Goal: Task Accomplishment & Management: Complete application form

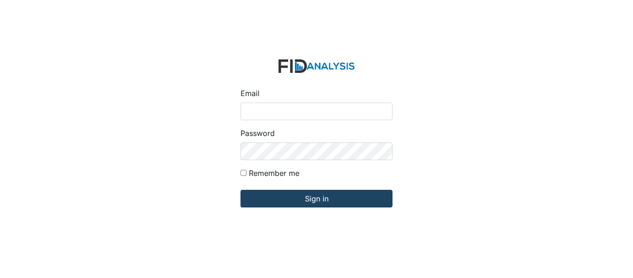
type input "[EMAIL_ADDRESS][PERSON_NAME][DOMAIN_NAME]"
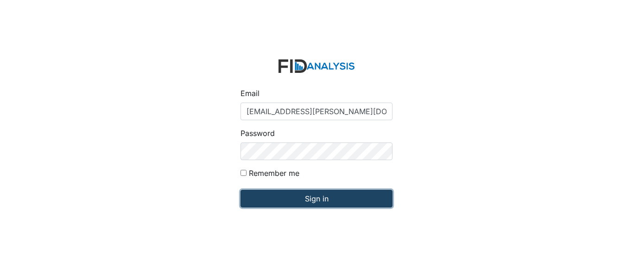
click at [321, 201] on input "Sign in" at bounding box center [316, 199] width 152 height 18
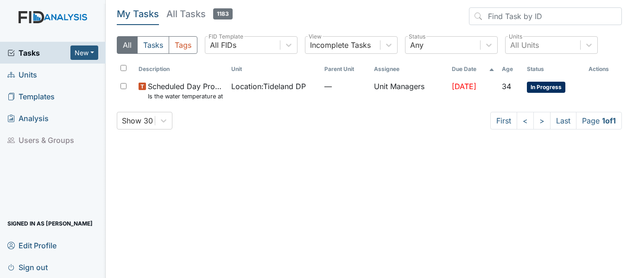
click at [48, 74] on link "Units" at bounding box center [53, 74] width 106 height 22
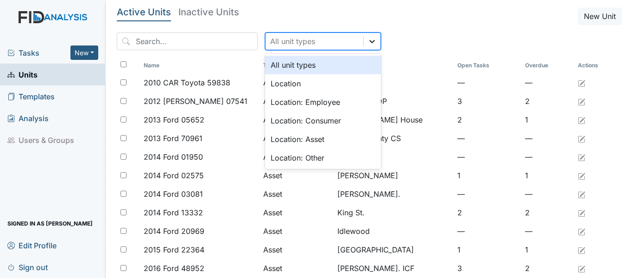
click at [367, 43] on icon at bounding box center [371, 41] width 9 height 9
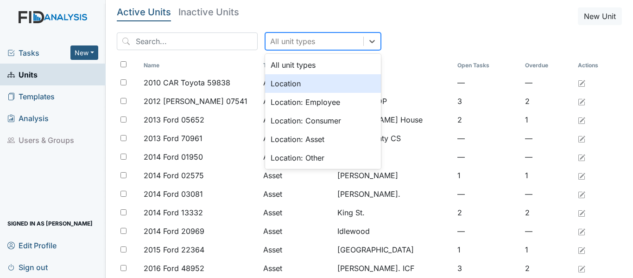
click at [346, 77] on div "Location" at bounding box center [323, 83] width 116 height 19
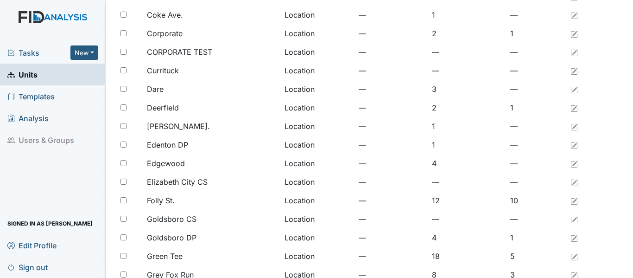
scroll to position [762, 0]
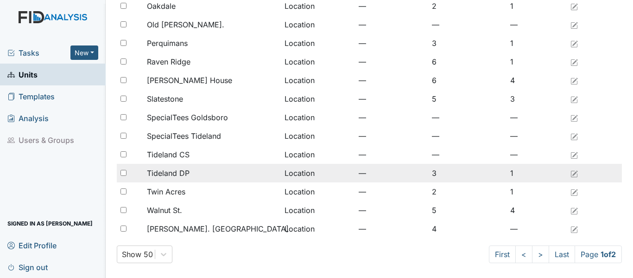
click at [185, 168] on span "Tideland DP" at bounding box center [168, 172] width 43 height 11
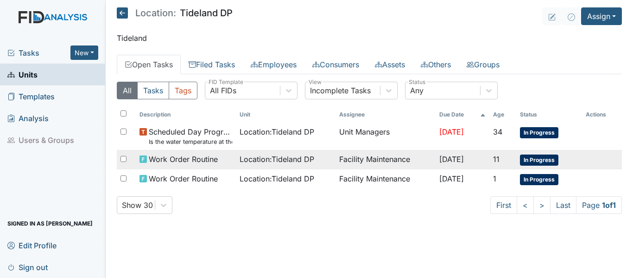
click at [228, 161] on td "Work Order Routine" at bounding box center [186, 159] width 100 height 19
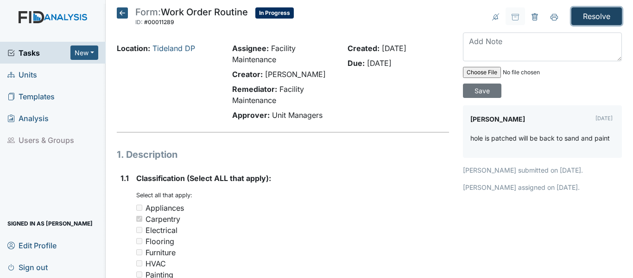
click at [595, 14] on input "Resolve" at bounding box center [596, 16] width 51 height 18
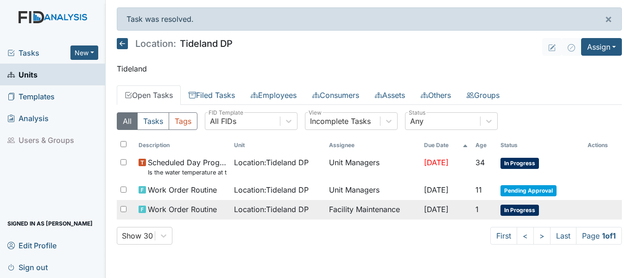
click at [377, 209] on td "Facility Maintenance" at bounding box center [372, 209] width 95 height 19
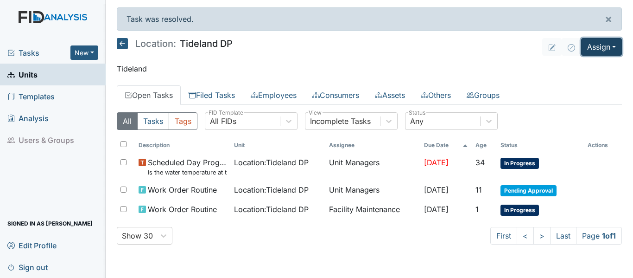
click at [617, 44] on button "Assign" at bounding box center [601, 47] width 41 height 18
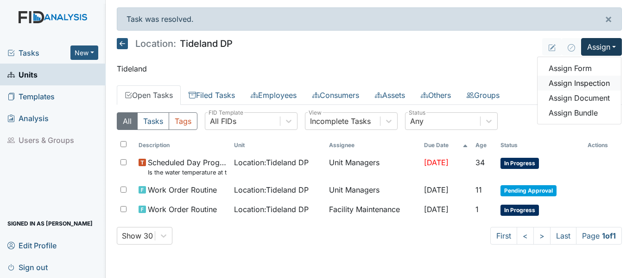
click at [609, 84] on link "Assign Inspection" at bounding box center [579, 83] width 83 height 15
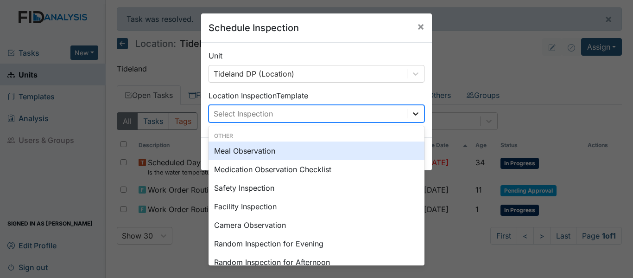
click at [418, 114] on div at bounding box center [415, 113] width 17 height 17
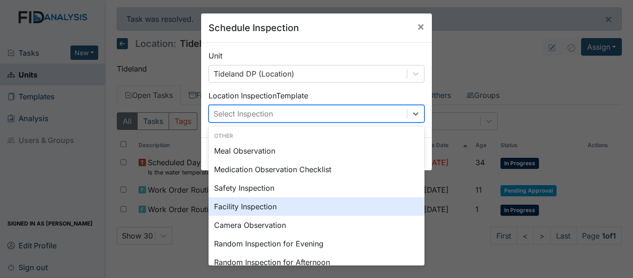
click at [301, 205] on div "Facility Inspection" at bounding box center [317, 206] width 216 height 19
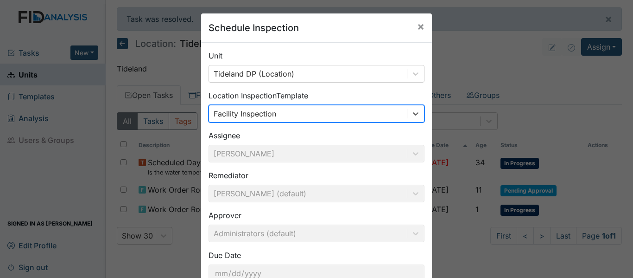
scroll to position [65, 0]
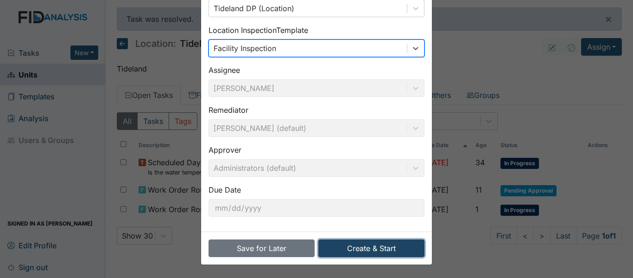
click at [388, 248] on button "Create & Start" at bounding box center [371, 248] width 106 height 18
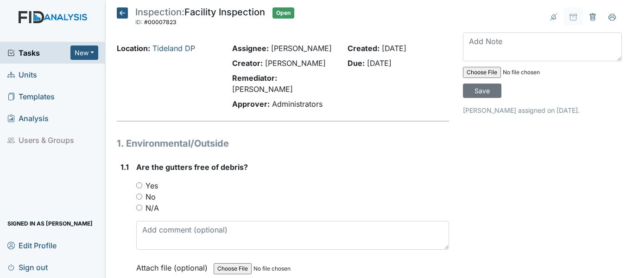
click at [138, 188] on input "Yes" at bounding box center [139, 185] width 6 height 6
radio input "true"
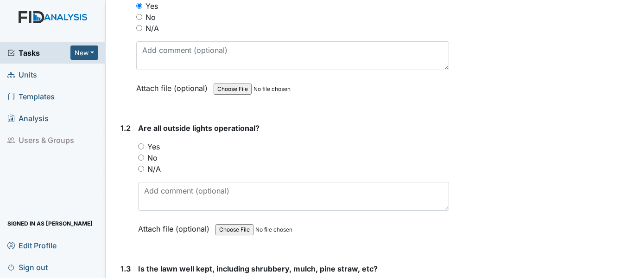
scroll to position [259, 0]
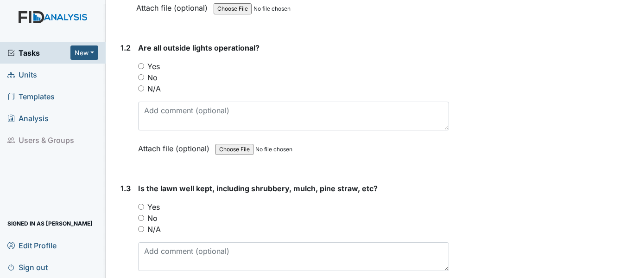
click at [141, 69] on input "Yes" at bounding box center [141, 66] width 6 height 6
radio input "true"
click at [143, 209] on input "Yes" at bounding box center [141, 206] width 6 height 6
radio input "true"
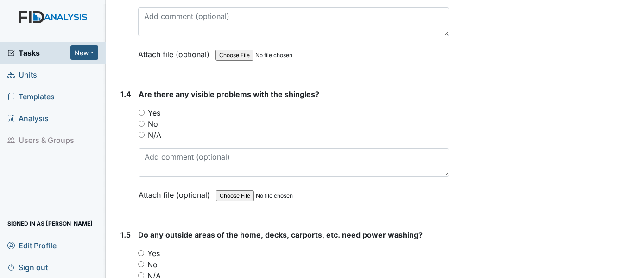
scroll to position [525, 0]
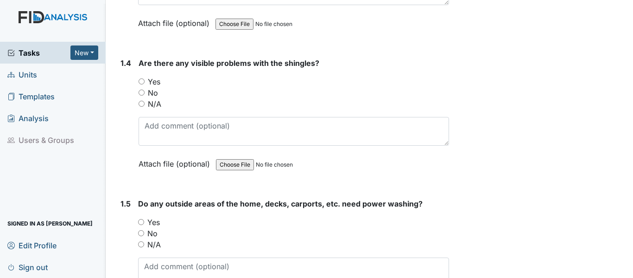
click at [139, 98] on div "No" at bounding box center [294, 92] width 310 height 11
click at [139, 95] on input "No" at bounding box center [142, 92] width 6 height 6
radio input "true"
click at [142, 225] on input "Yes" at bounding box center [141, 222] width 6 height 6
radio input "true"
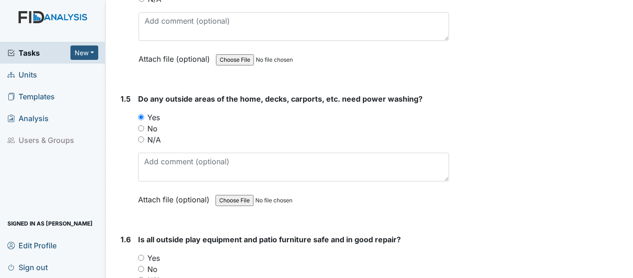
scroll to position [667, 0]
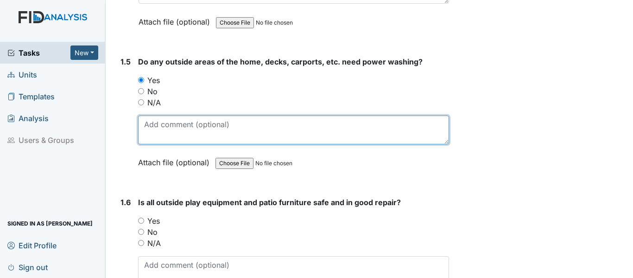
click at [171, 136] on textarea at bounding box center [293, 129] width 311 height 29
type textarea "CAR PORCH"
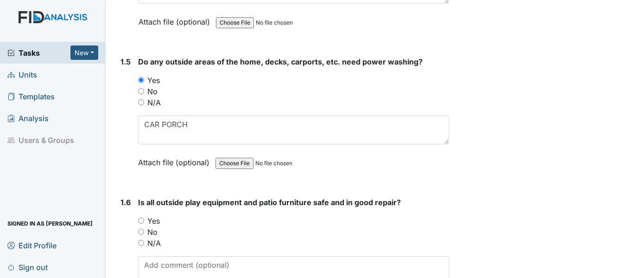
click at [143, 223] on input "Yes" at bounding box center [141, 220] width 6 height 6
radio input "true"
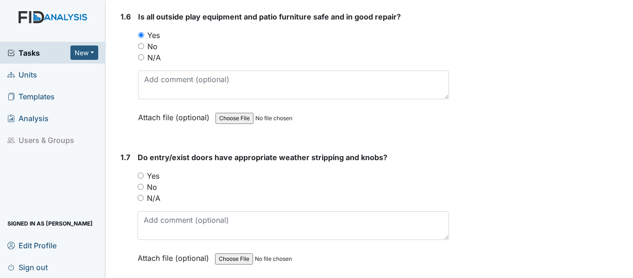
scroll to position [896, 0]
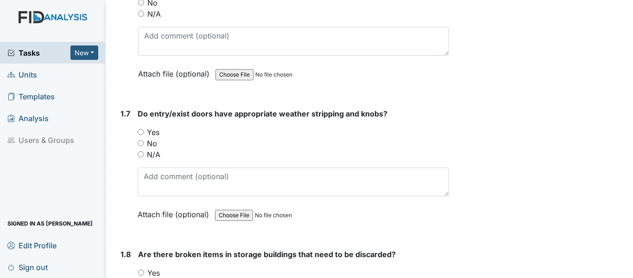
click at [138, 135] on input "Yes" at bounding box center [141, 132] width 6 height 6
radio input "true"
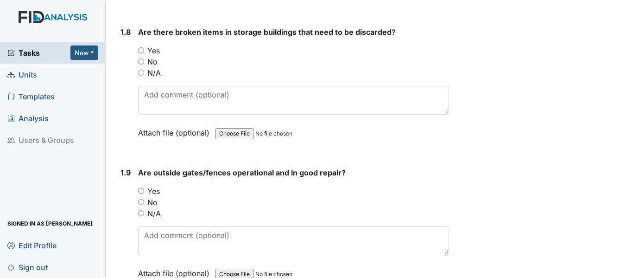
scroll to position [1124, 0]
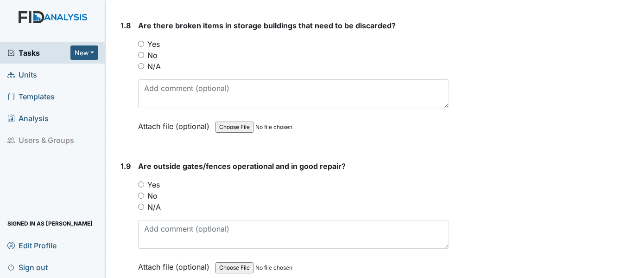
click at [143, 58] on input "No" at bounding box center [141, 55] width 6 height 6
radio input "true"
click at [142, 187] on input "Yes" at bounding box center [141, 184] width 6 height 6
radio input "true"
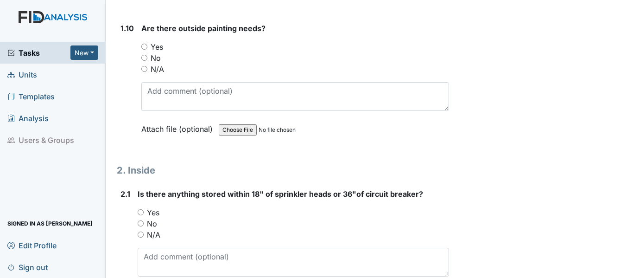
scroll to position [1421, 0]
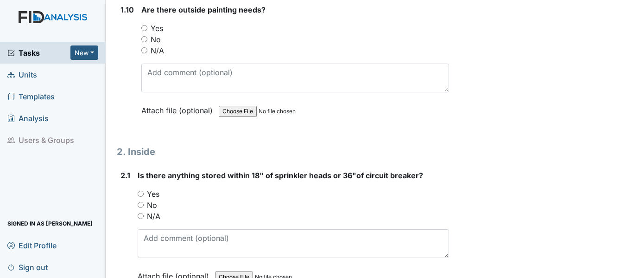
click at [145, 42] on input "No" at bounding box center [144, 39] width 6 height 6
radio input "true"
click at [140, 210] on div "No" at bounding box center [293, 204] width 311 height 11
click at [141, 208] on input "No" at bounding box center [141, 205] width 6 height 6
radio input "true"
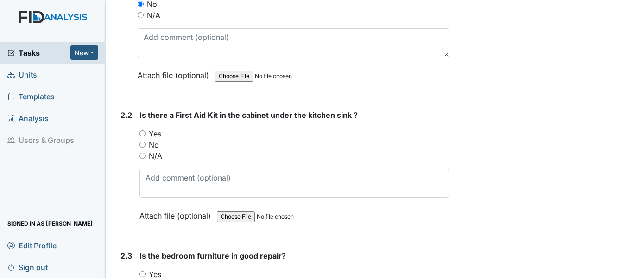
scroll to position [1731, 0]
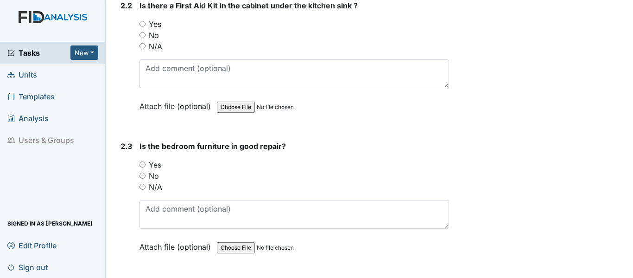
click at [141, 27] on input "Yes" at bounding box center [142, 24] width 6 height 6
radio input "true"
click at [143, 190] on input "N/A" at bounding box center [142, 186] width 6 height 6
radio input "true"
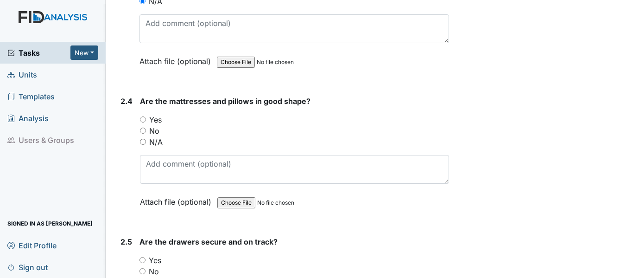
scroll to position [1978, 0]
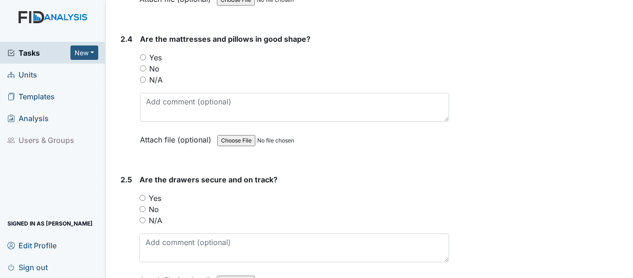
click at [142, 82] on input "N/A" at bounding box center [143, 79] width 6 height 6
radio input "true"
click at [142, 223] on input "N/A" at bounding box center [142, 220] width 6 height 6
radio input "true"
click at [143, 201] on input "Yes" at bounding box center [142, 198] width 6 height 6
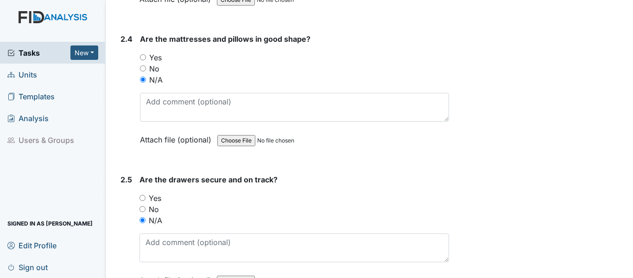
radio input "true"
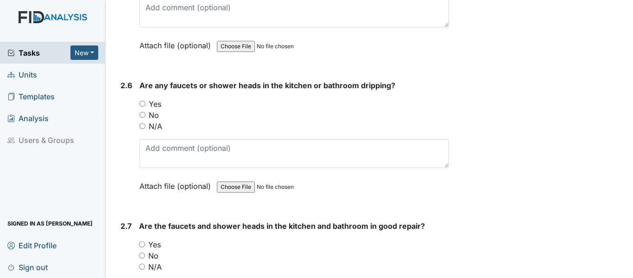
scroll to position [2219, 0]
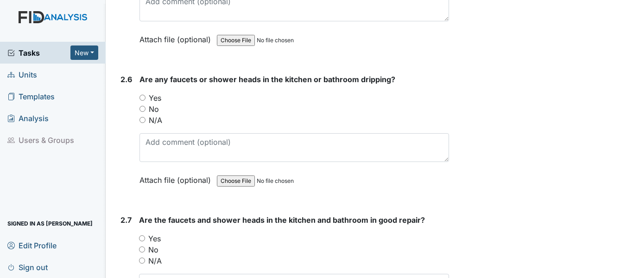
click at [140, 123] on input "N/A" at bounding box center [142, 120] width 6 height 6
radio input "true"
click at [143, 241] on input "Yes" at bounding box center [142, 238] width 6 height 6
radio input "true"
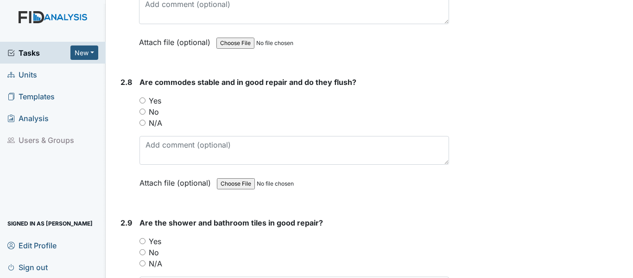
scroll to position [2503, 0]
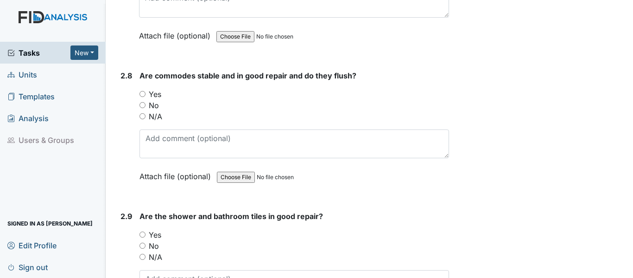
click at [142, 97] on input "Yes" at bounding box center [142, 94] width 6 height 6
radio input "true"
click at [142, 237] on input "Yes" at bounding box center [142, 234] width 6 height 6
radio input "true"
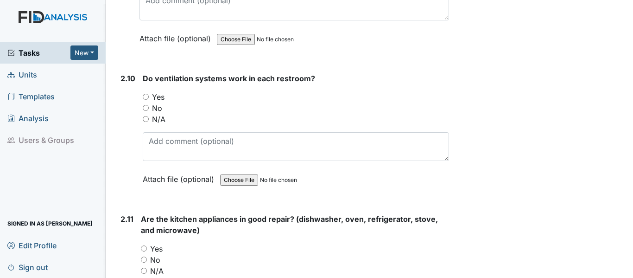
scroll to position [2812, 0]
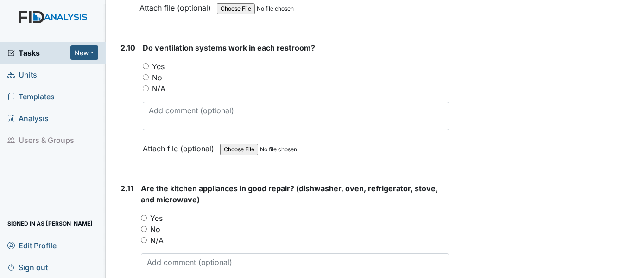
click at [144, 69] on input "Yes" at bounding box center [146, 66] width 6 height 6
radio input "true"
click at [145, 221] on input "Yes" at bounding box center [144, 218] width 6 height 6
radio input "true"
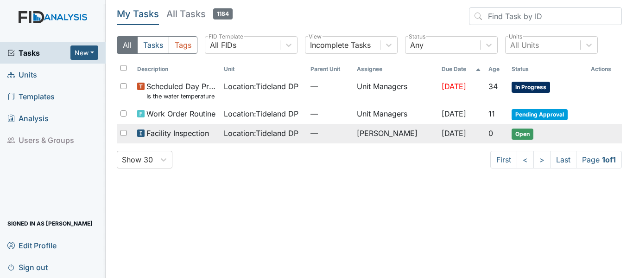
click at [373, 133] on td "[PERSON_NAME]" at bounding box center [395, 133] width 85 height 19
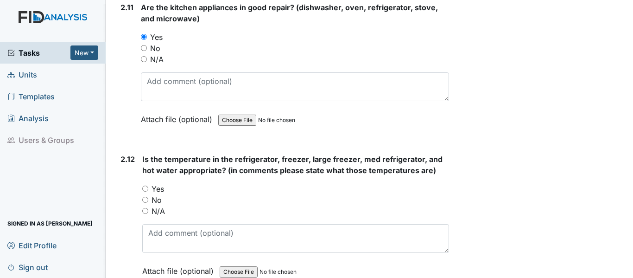
scroll to position [3002, 0]
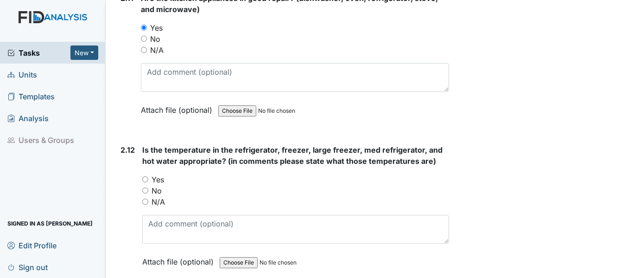
click at [144, 182] on input "Yes" at bounding box center [145, 179] width 6 height 6
radio input "true"
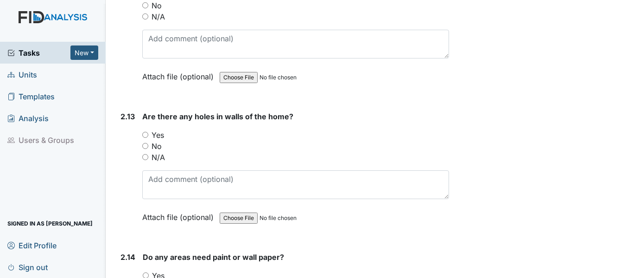
scroll to position [3224, 0]
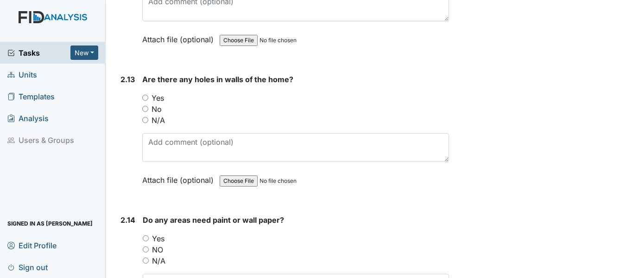
click at [143, 112] on input "No" at bounding box center [145, 109] width 6 height 6
radio input "true"
click at [143, 252] on input "NO" at bounding box center [146, 249] width 6 height 6
radio input "true"
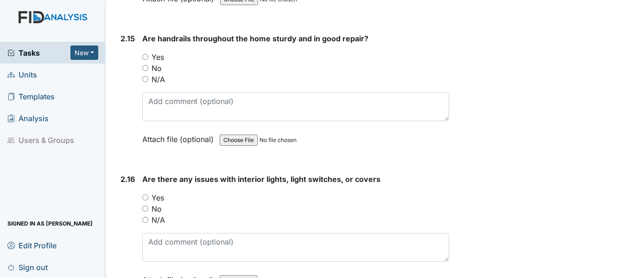
scroll to position [3551, 0]
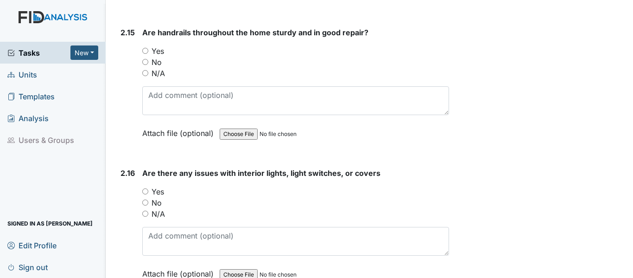
click at [144, 54] on input "Yes" at bounding box center [145, 51] width 6 height 6
radio input "true"
click at [145, 205] on input "No" at bounding box center [145, 202] width 6 height 6
radio input "true"
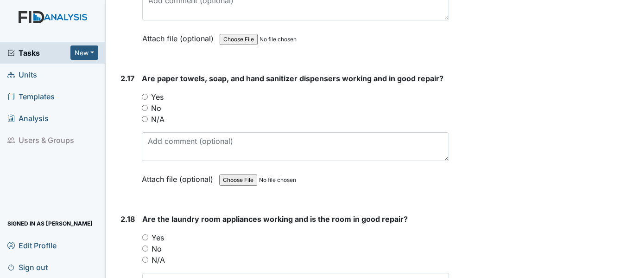
scroll to position [3829, 0]
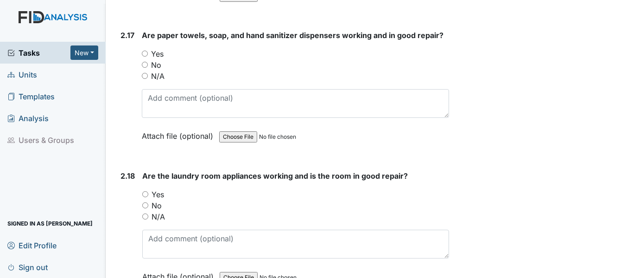
click at [145, 68] on input "No" at bounding box center [145, 65] width 6 height 6
radio input "true"
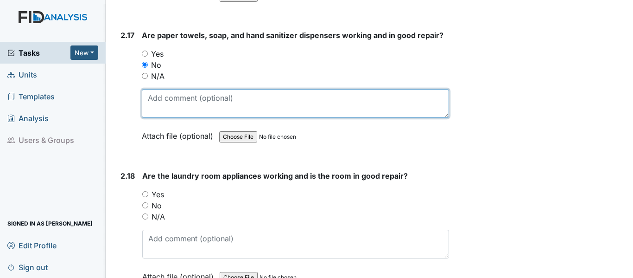
click at [180, 109] on textarea at bounding box center [295, 103] width 307 height 29
type textarea "CONSUMER GIRLS BATHROOM WORK ORDER PLACED"
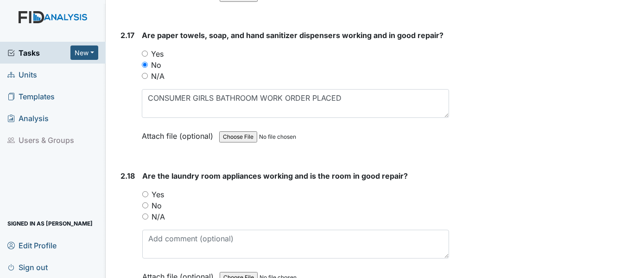
click at [146, 219] on input "N/A" at bounding box center [145, 216] width 6 height 6
radio input "true"
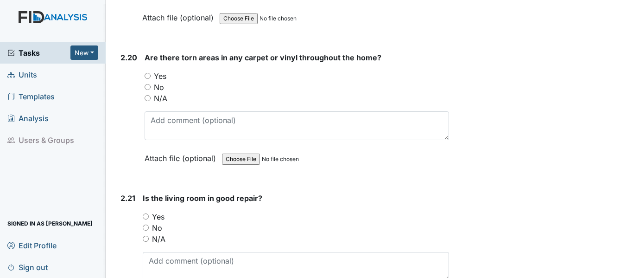
scroll to position [4231, 0]
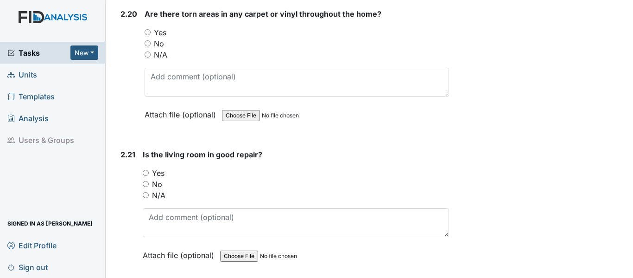
click at [147, 46] on input "No" at bounding box center [148, 43] width 6 height 6
radio input "true"
click at [147, 198] on input "N/A" at bounding box center [146, 195] width 6 height 6
radio input "true"
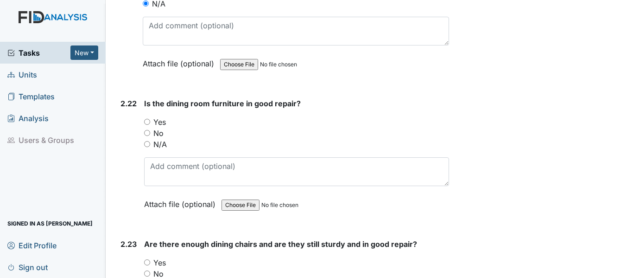
scroll to position [4503, 0]
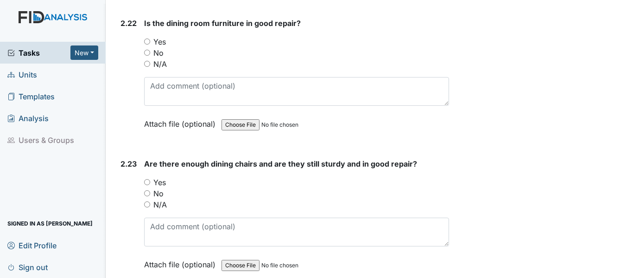
click at [150, 44] on input "Yes" at bounding box center [147, 41] width 6 height 6
radio input "true"
click at [146, 185] on input "Yes" at bounding box center [147, 182] width 6 height 6
radio input "true"
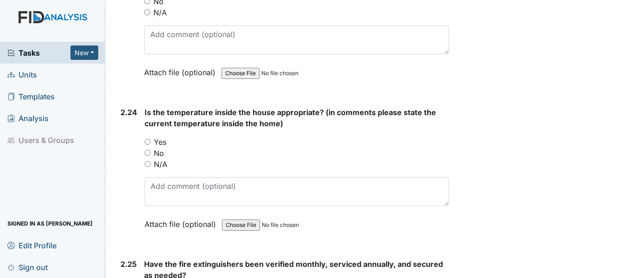
scroll to position [4713, 0]
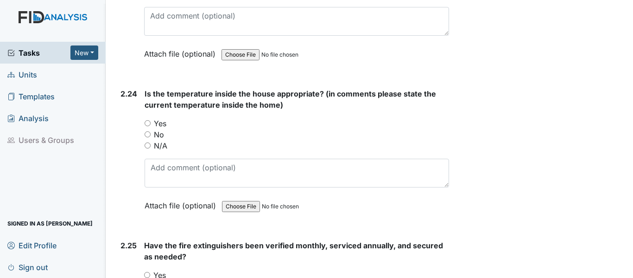
click at [146, 126] on input "Yes" at bounding box center [148, 123] width 6 height 6
radio input "true"
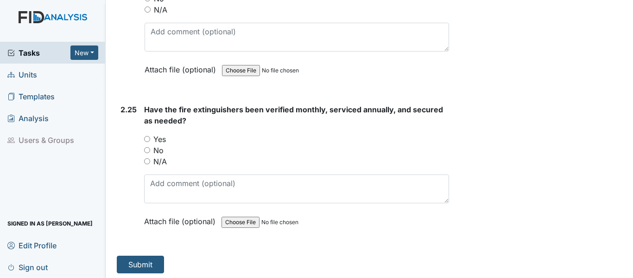
scroll to position [4863, 0]
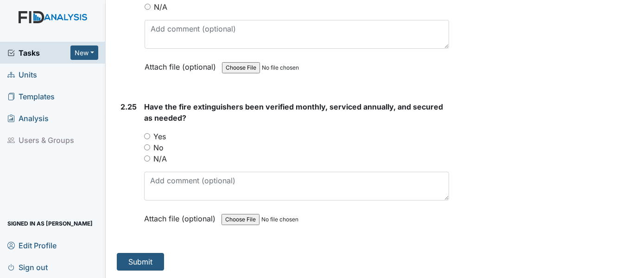
click at [147, 135] on input "Yes" at bounding box center [147, 136] width 6 height 6
radio input "true"
click at [153, 258] on button "Submit" at bounding box center [140, 262] width 47 height 18
